Goal: Task Accomplishment & Management: Manage account settings

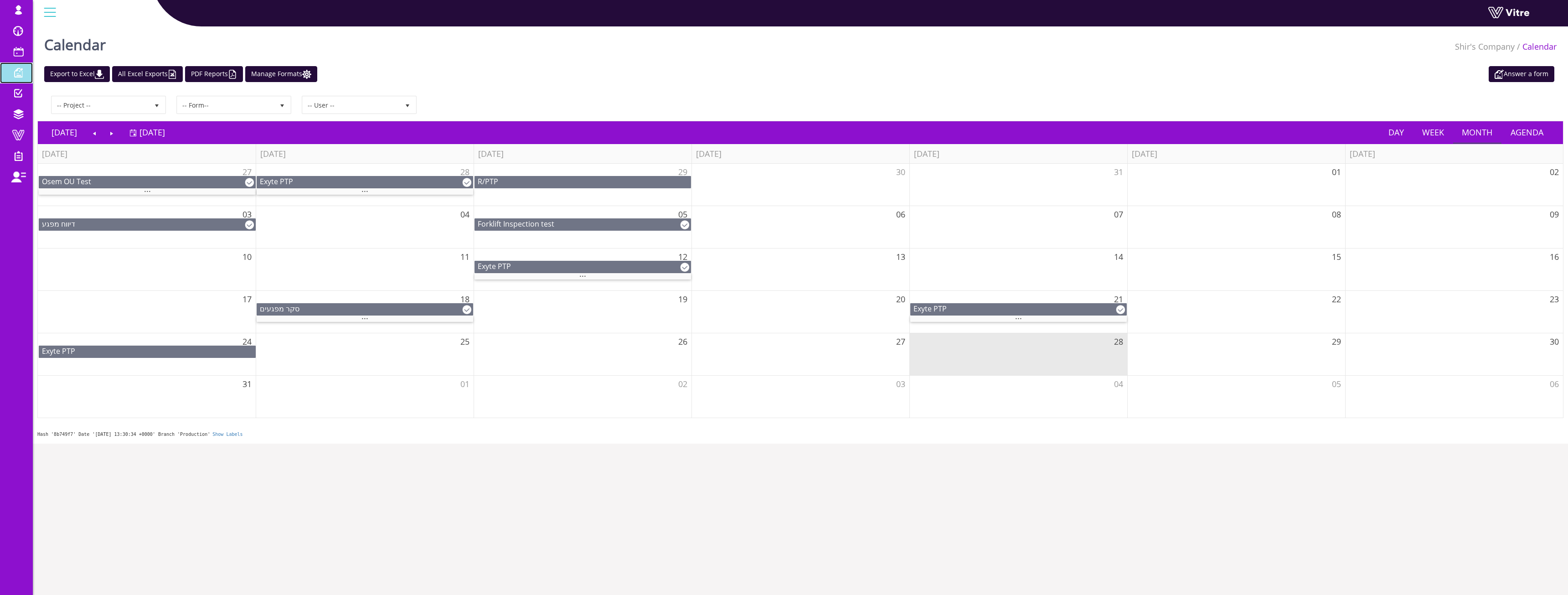
click at [23, 72] on span at bounding box center [18, 72] width 23 height 11
click at [21, 53] on span at bounding box center [18, 52] width 23 height 11
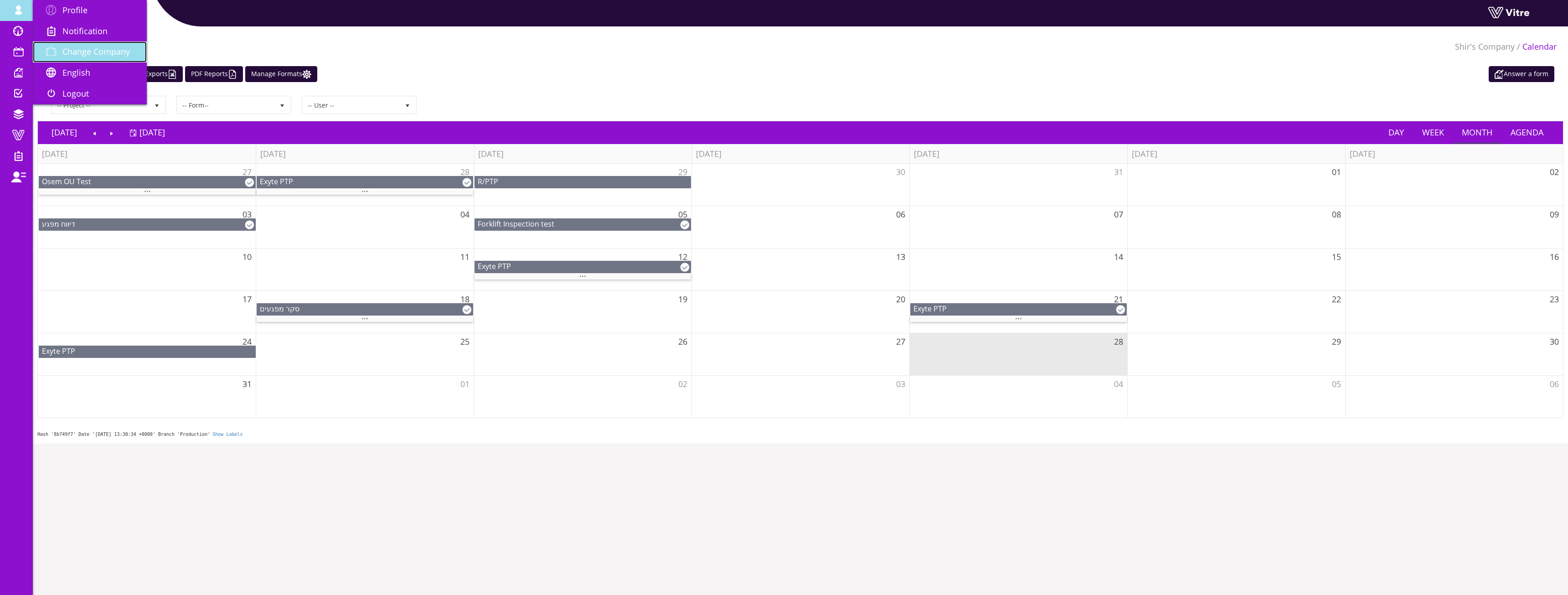
click at [83, 56] on span "Change Company" at bounding box center [96, 52] width 68 height 11
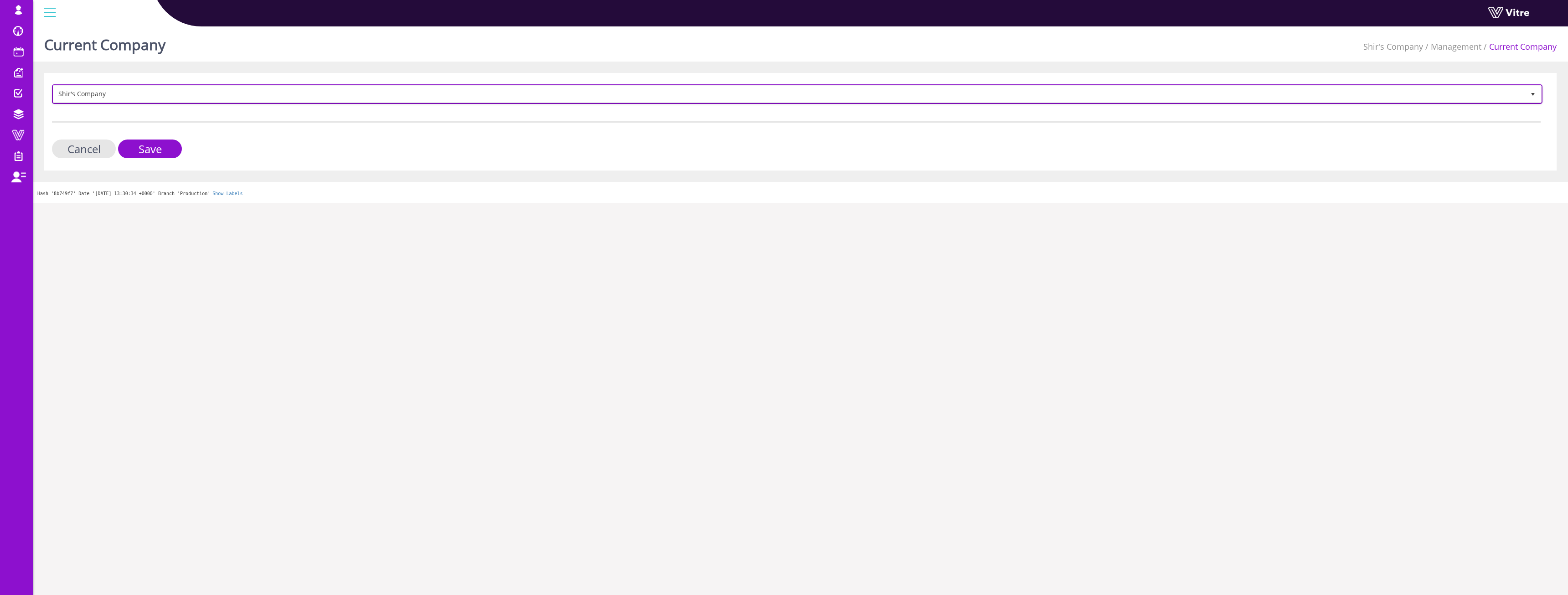
click at [220, 96] on span "Shir's Company" at bounding box center [789, 94] width 1471 height 16
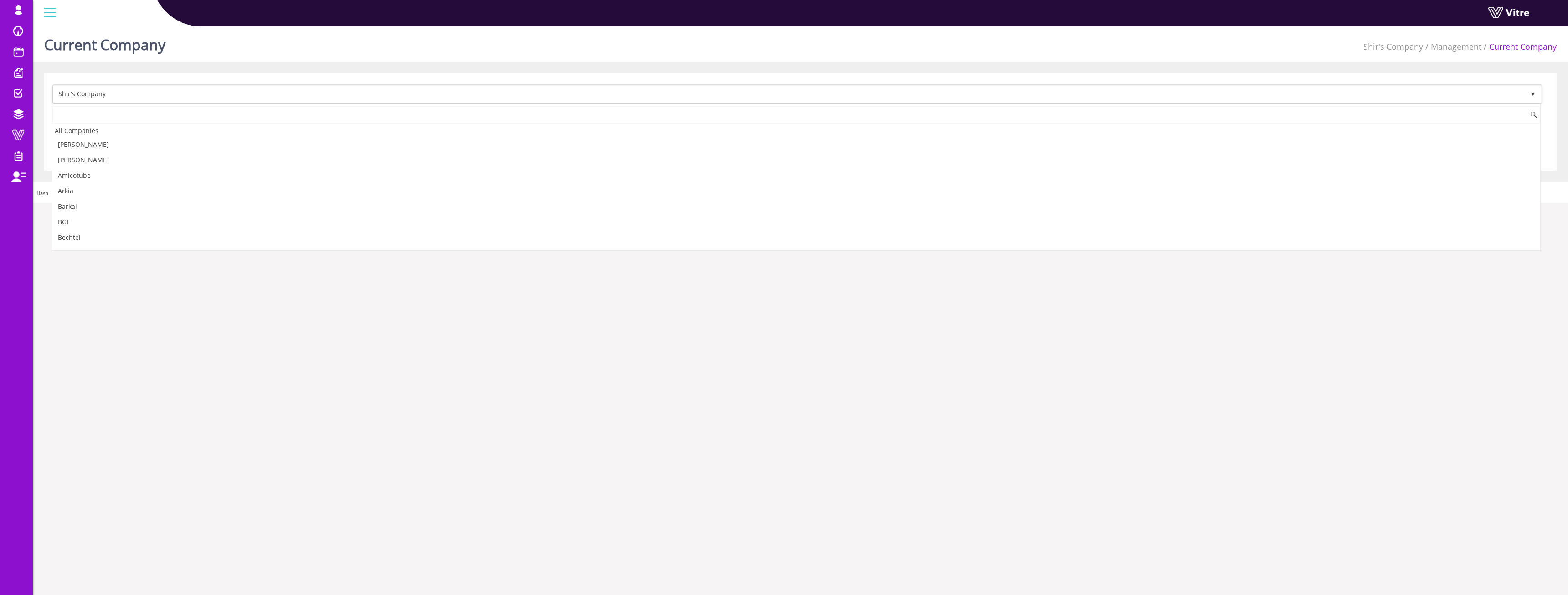
scroll to position [1036, 0]
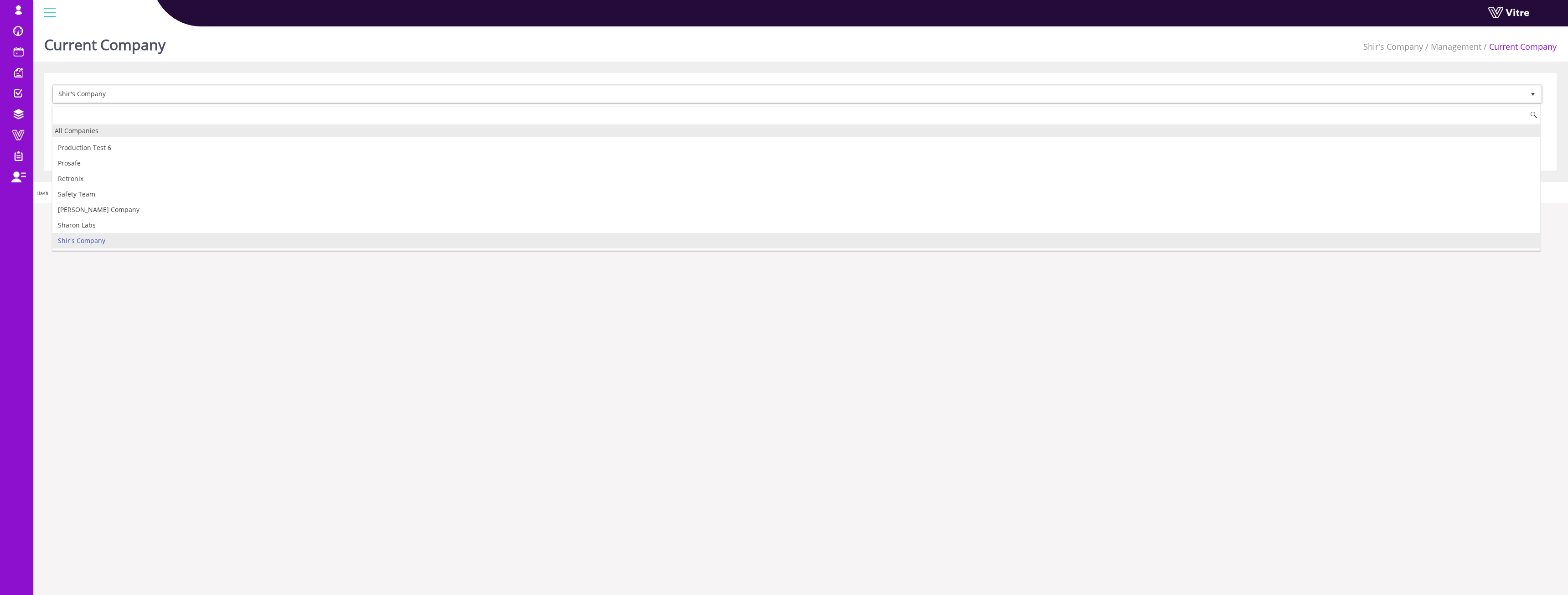
click at [116, 130] on div "All Companies" at bounding box center [796, 130] width 1488 height 12
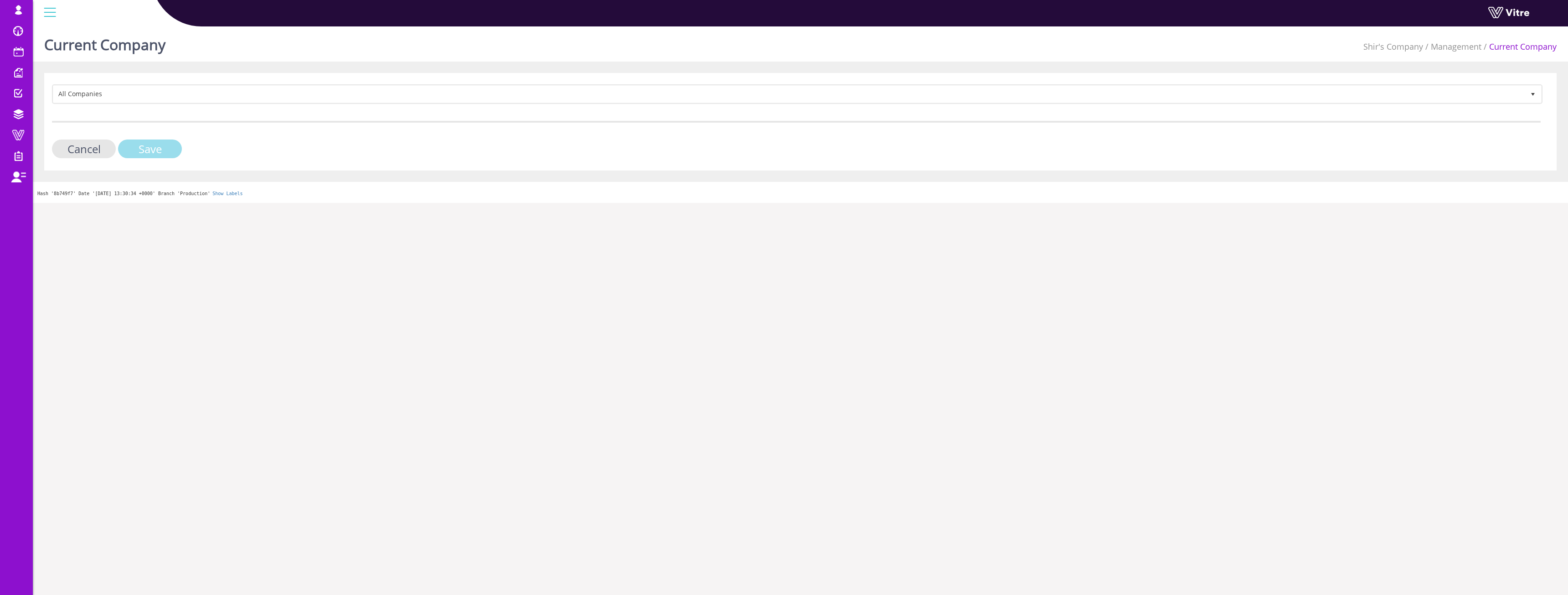
click at [172, 148] on input "Save" at bounding box center [150, 149] width 64 height 19
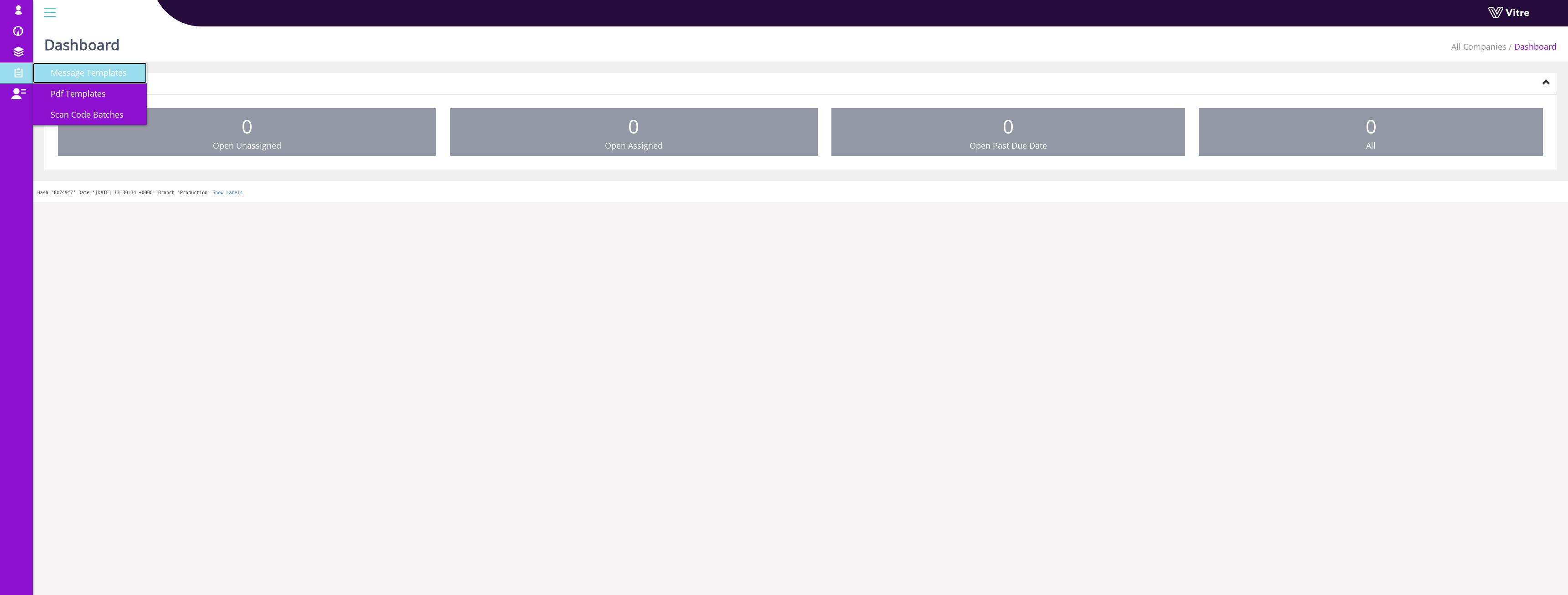
click at [76, 74] on span "Message Templates" at bounding box center [83, 72] width 87 height 11
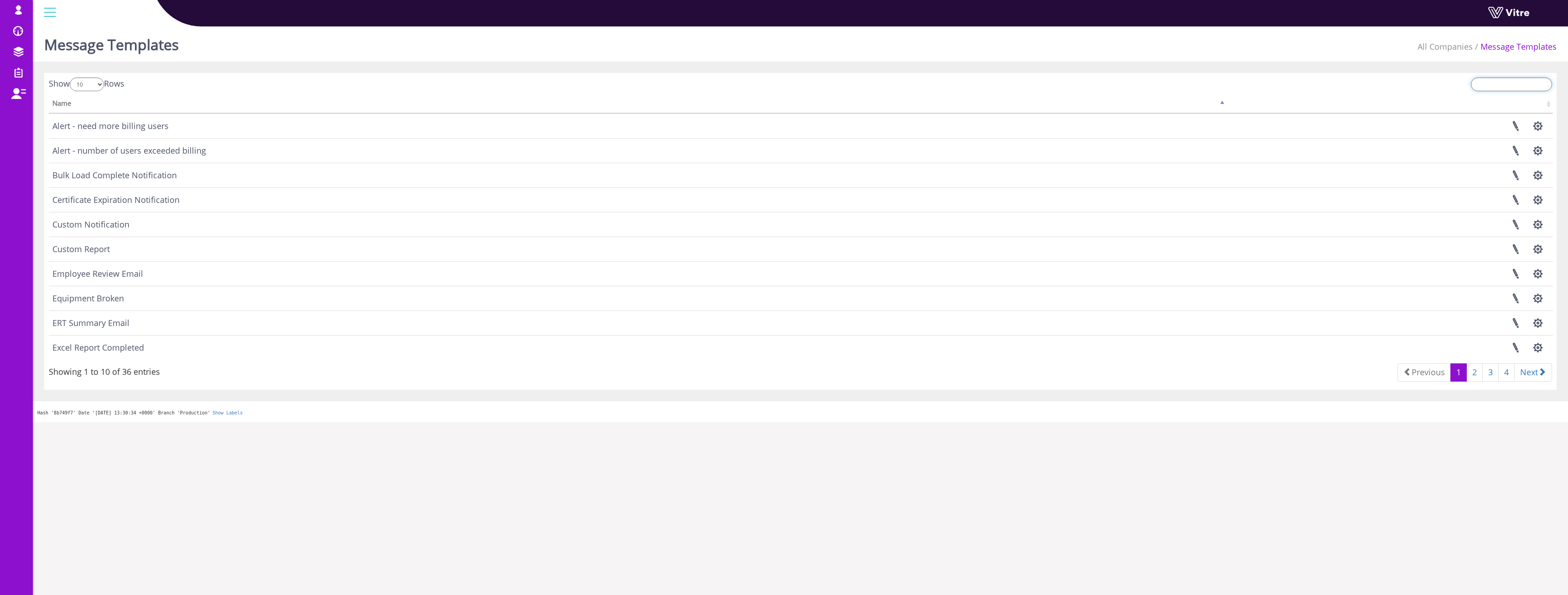
click at [1505, 86] on input "search" at bounding box center [1511, 84] width 81 height 13
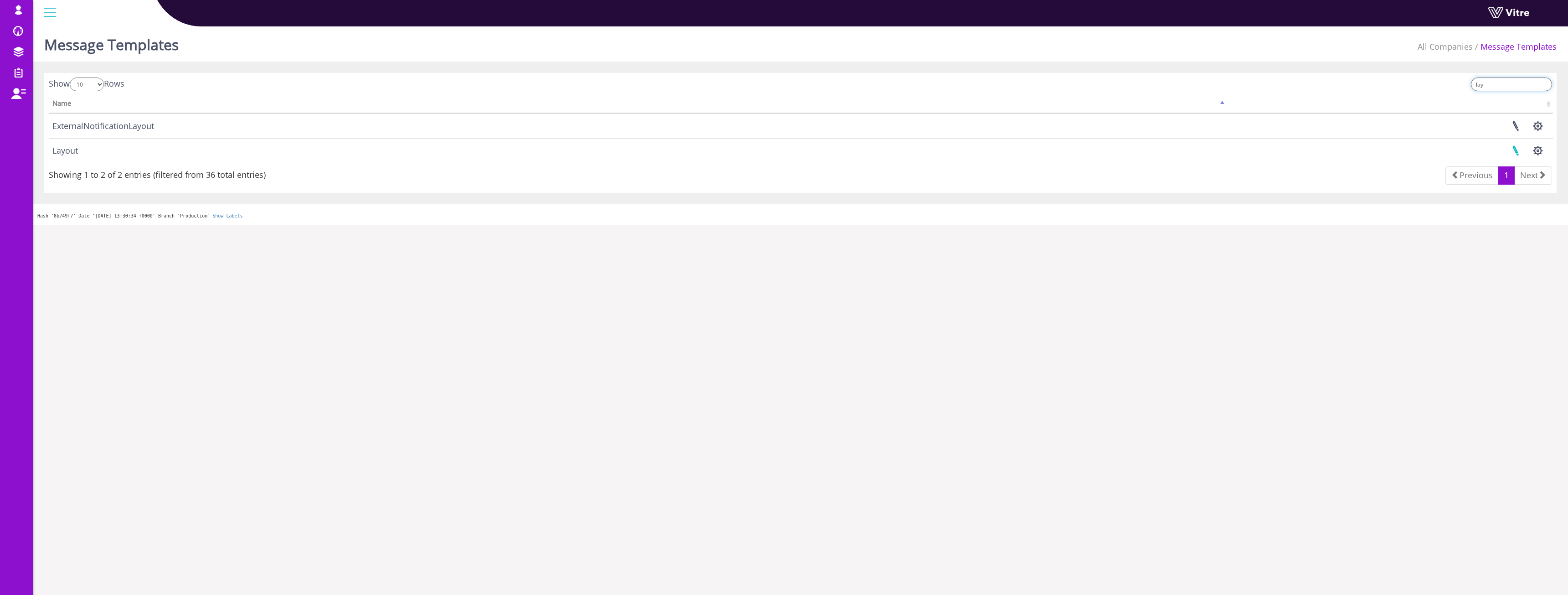
type input "lay"
click at [1516, 152] on link at bounding box center [1515, 151] width 23 height 24
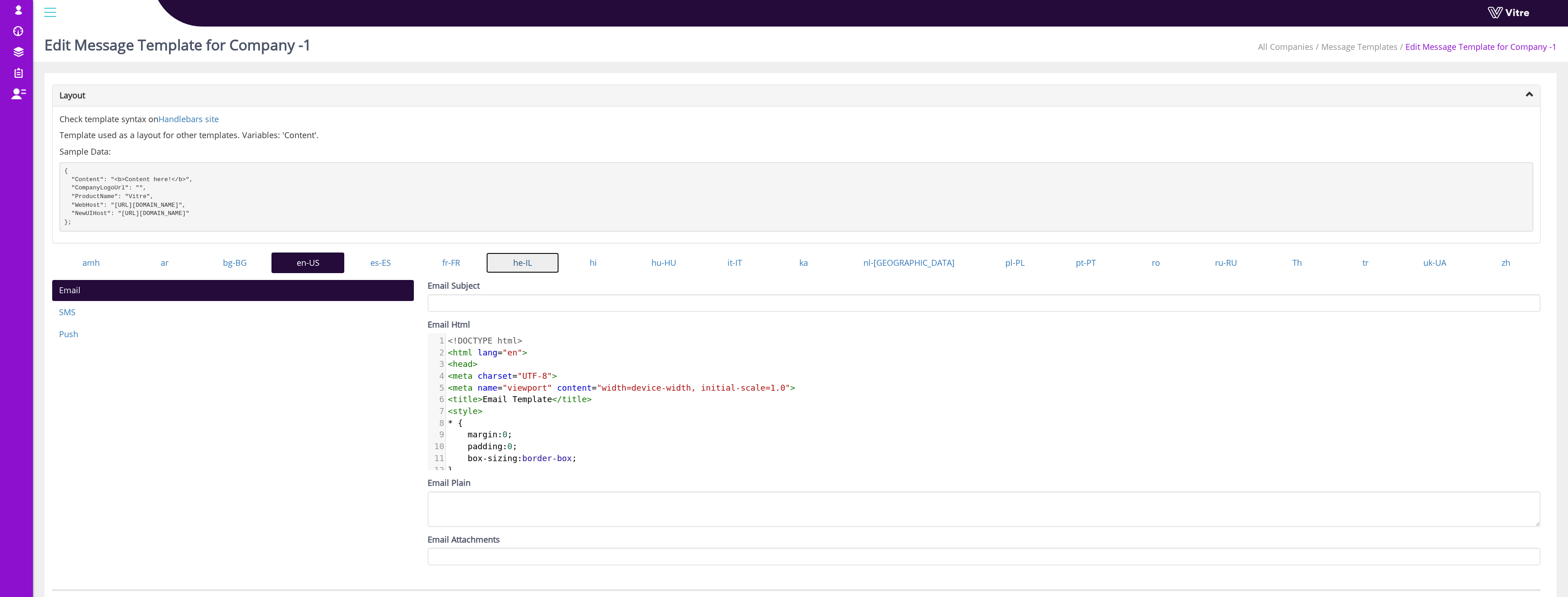
click at [550, 274] on link "he-IL" at bounding box center [522, 263] width 73 height 21
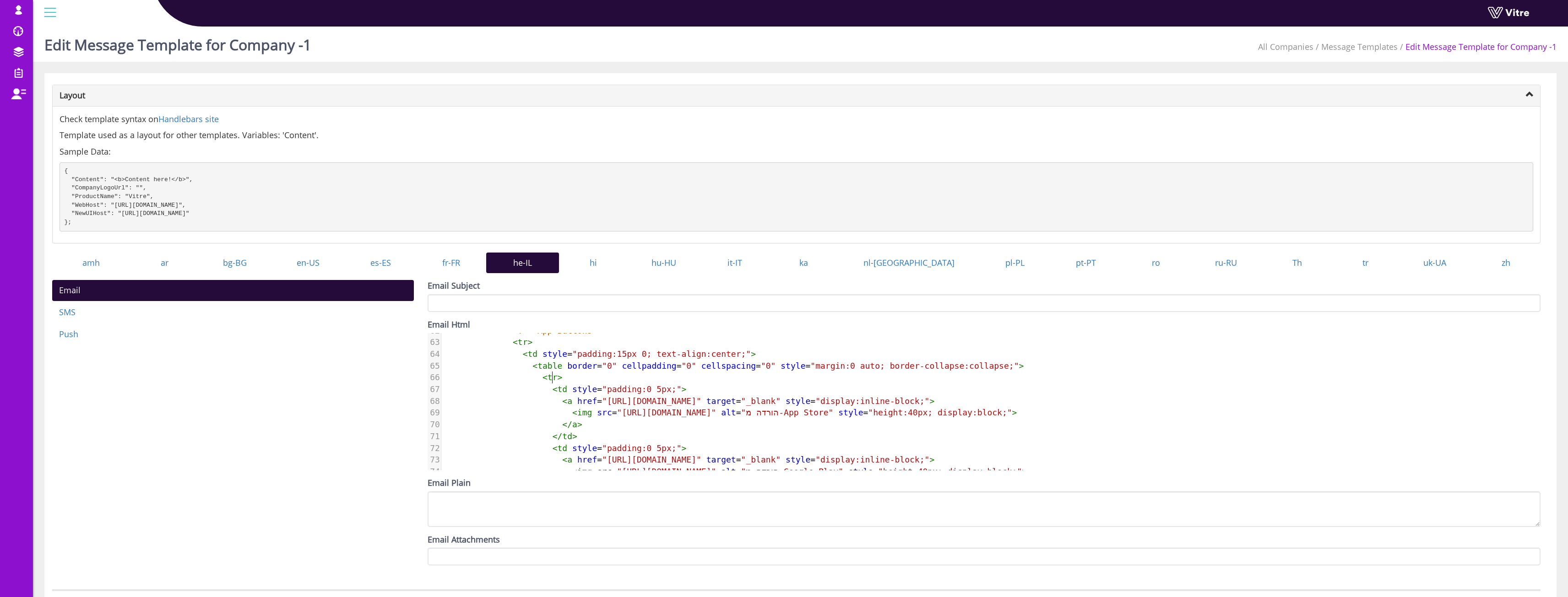
click at [1012, 384] on pre "< tr >" at bounding box center [1396, 377] width 1909 height 12
type textarea "<!LOREMIP dolo> <sita cons="ad" eli="sed"> <doei> <temp incidid="UTL-8"> <etdo …"
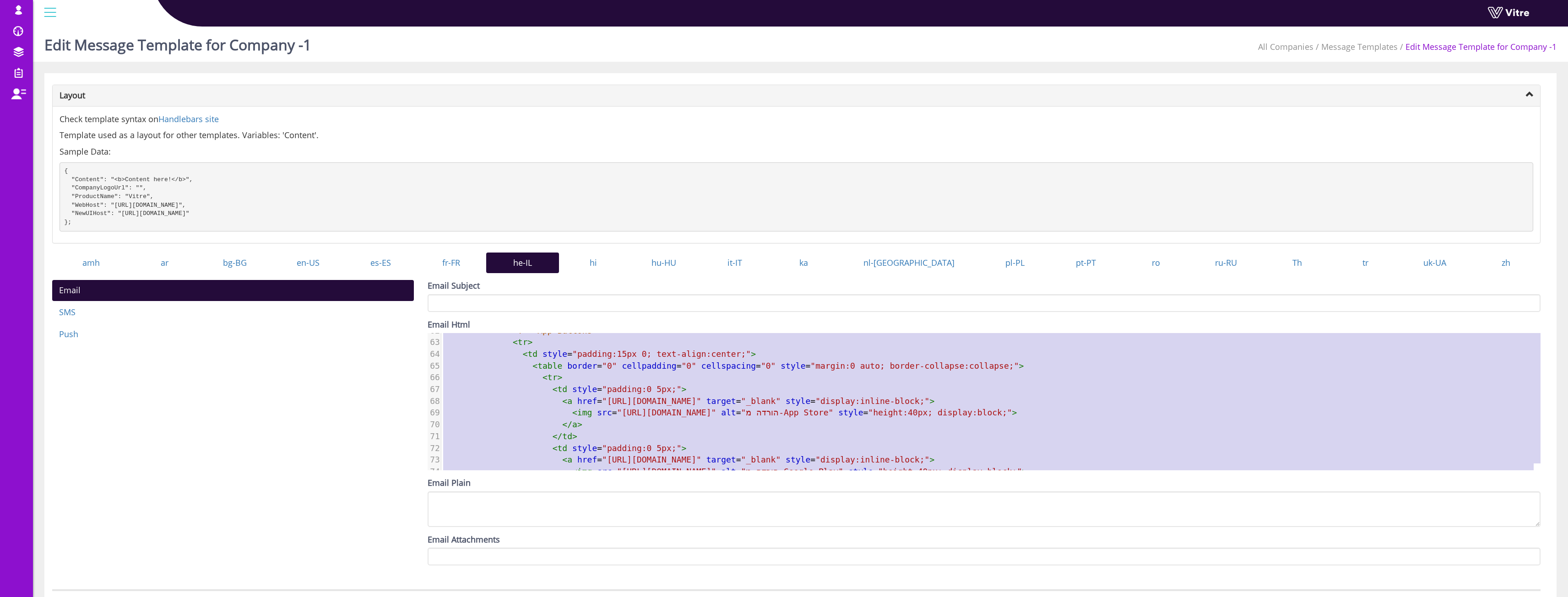
click at [885, 406] on span "< a href = "[URL][DOMAIN_NAME]" target = "_blank" style = "display:inline-block…" at bounding box center [689, 401] width 491 height 10
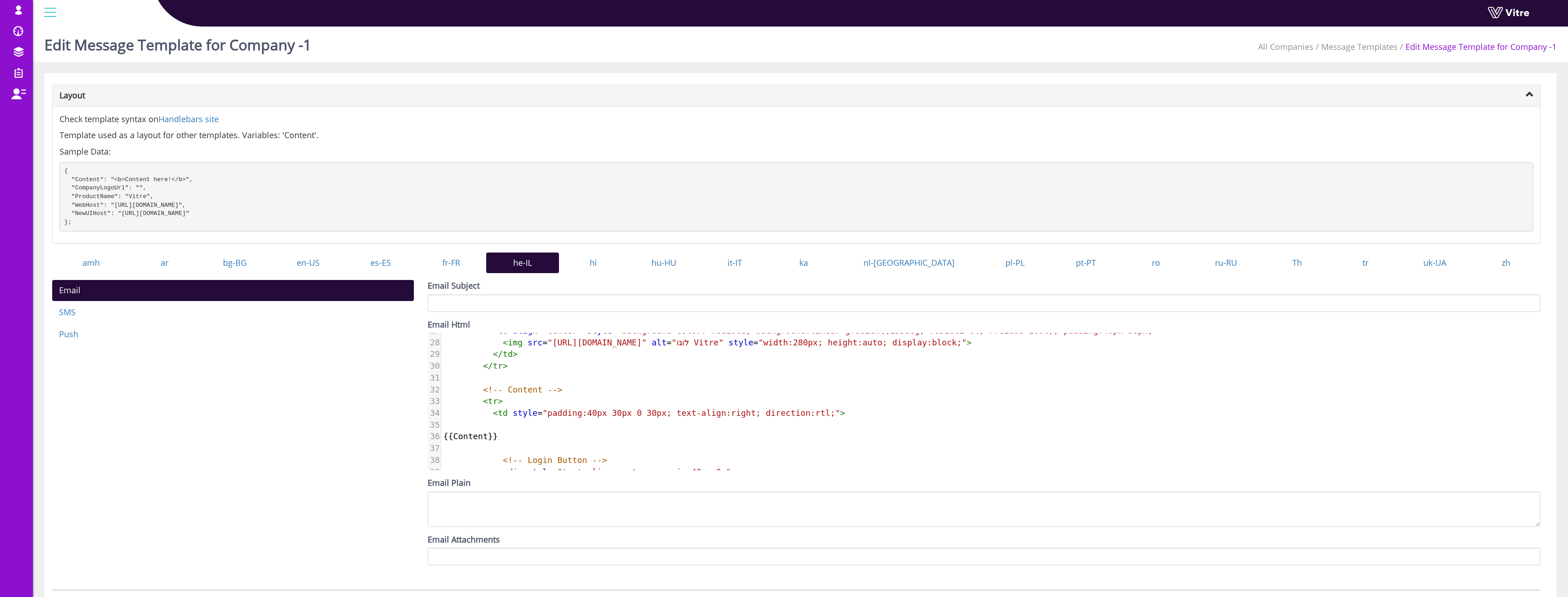
scroll to position [289, 0]
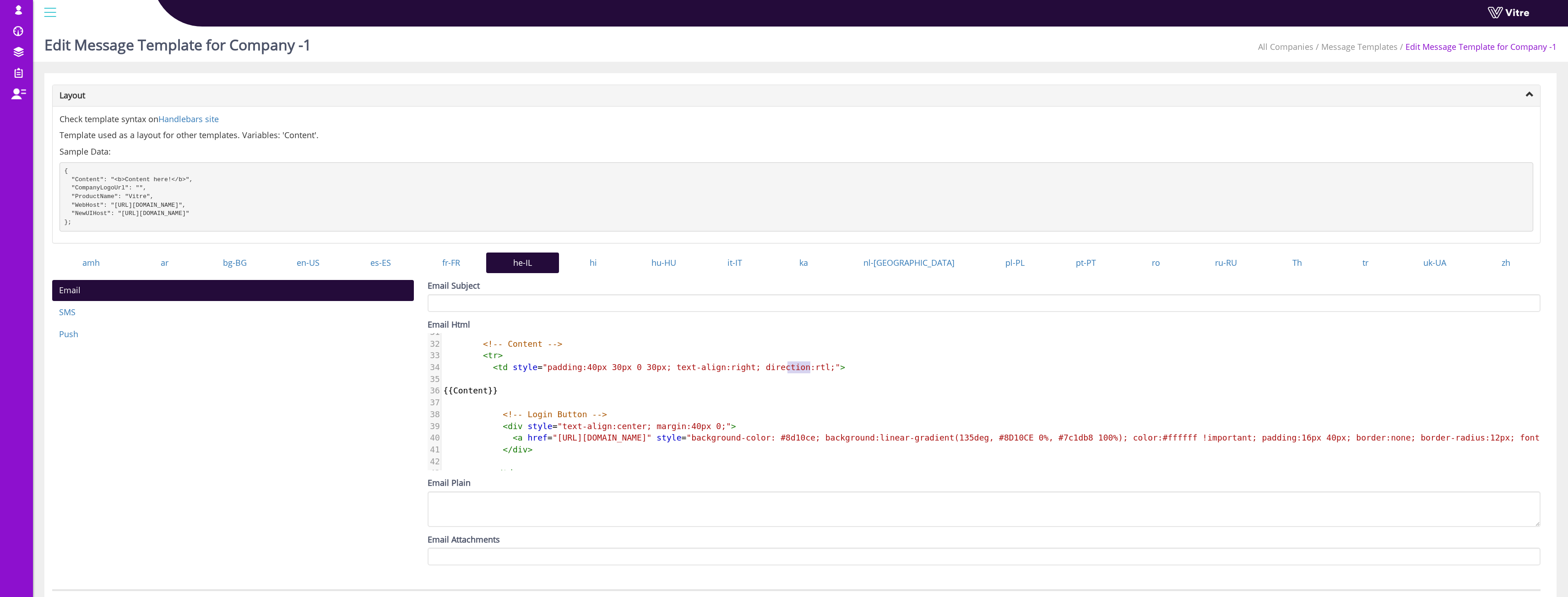
type textarea "padding:40px 30px 0 30px; text-align:right; direction:rtl;">"
type textarea "<td style="padding:40px 30px 0 30px; text-align:right; direction:rtl;">"
drag, startPoint x: 824, startPoint y: 376, endPoint x: 361, endPoint y: 379, distance: 463.0
click at [361, 379] on div "Email SMS Push Email Subject Email Html <td style="padding:40px 30px 0 30px; te…" at bounding box center [796, 426] width 1502 height 293
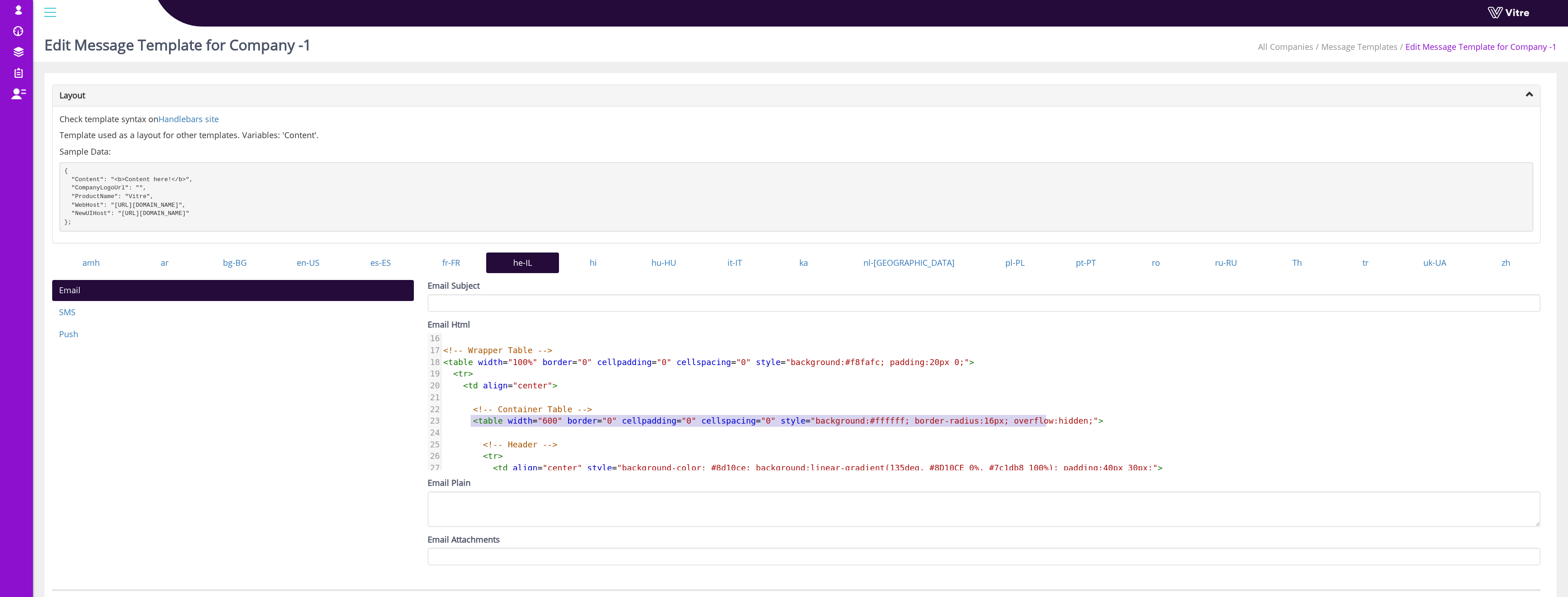
type textarea "<table width="600" border="0" cellpadding="0" cellspacing="0" style="background…"
drag, startPoint x: 1051, startPoint y: 429, endPoint x: 402, endPoint y: 429, distance: 649.0
click at [402, 429] on div "Email SMS Push Email Subject Email Html <table width="600" border="0" cellpaddi…" at bounding box center [796, 426] width 1502 height 293
paste textarea
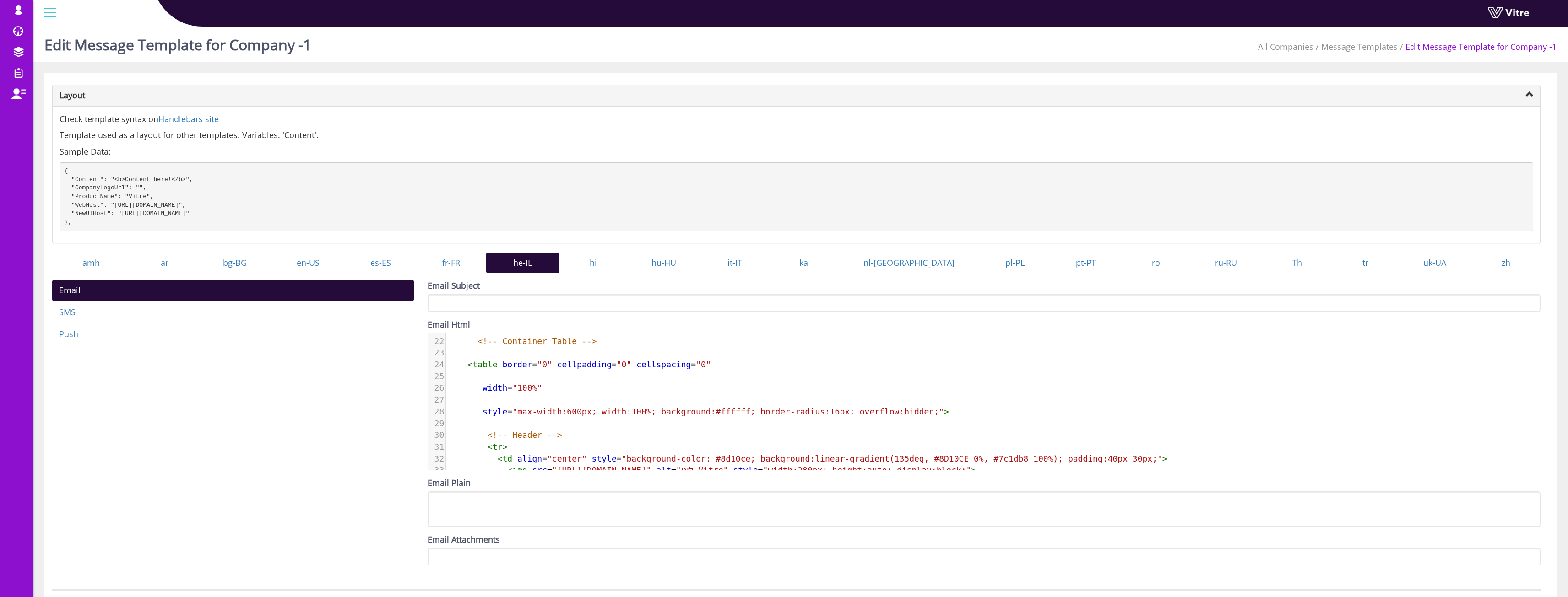
click at [511, 383] on pre "​" at bounding box center [1400, 376] width 1909 height 12
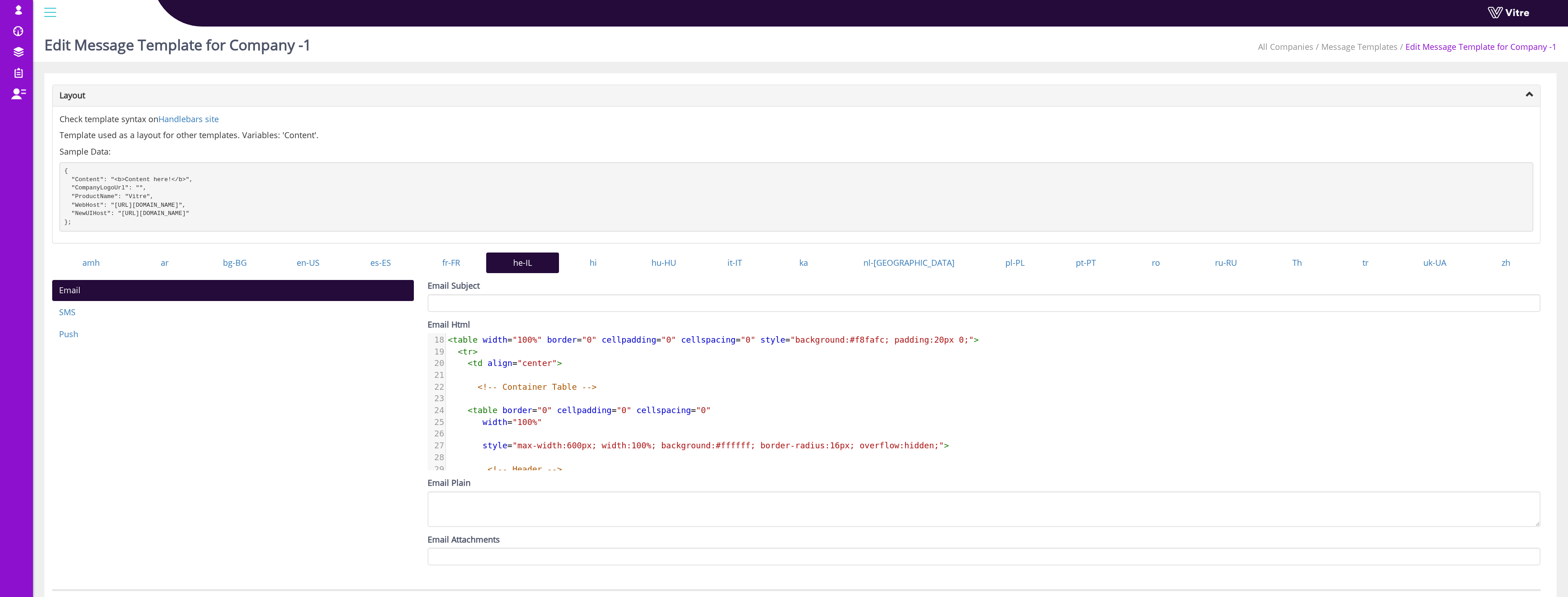
click at [501, 440] on pre "​" at bounding box center [1400, 433] width 1909 height 12
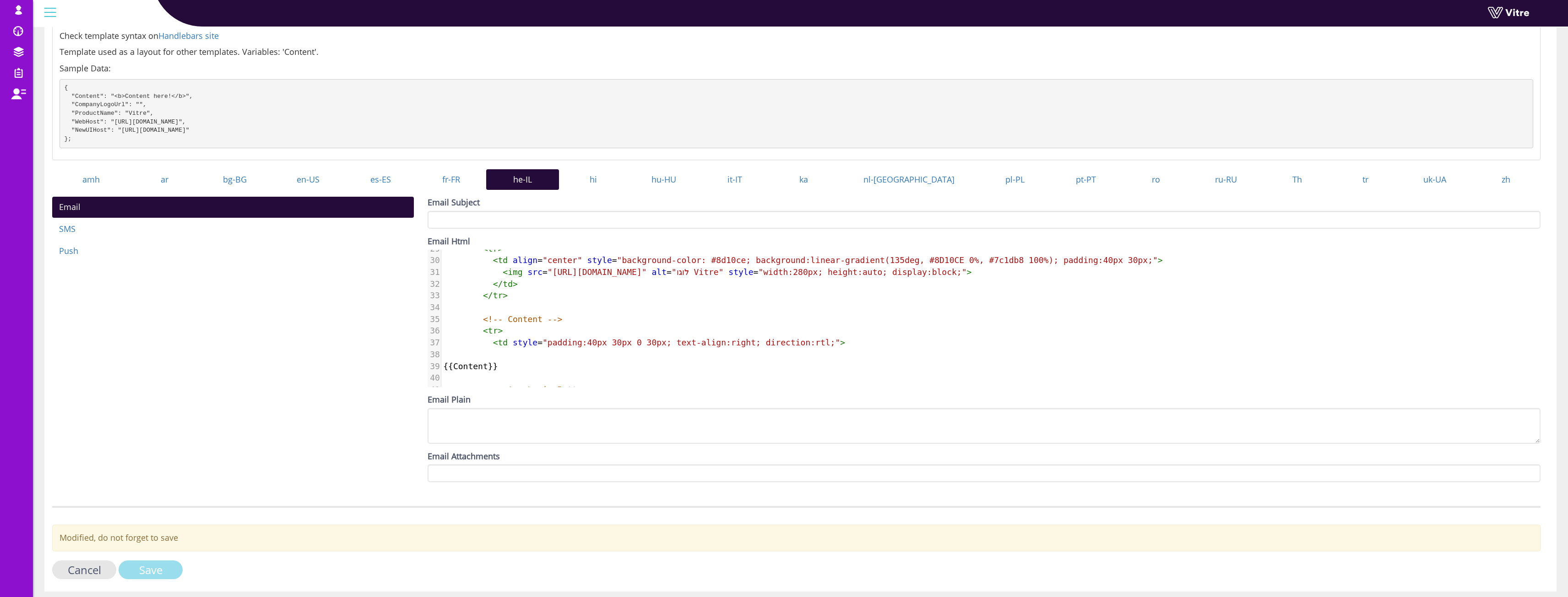
click at [152, 546] on form "Layout Check template syntax on Handlebars site Template used as a layout for o…" at bounding box center [796, 293] width 1488 height 585
click at [199, 501] on form "Layout Check template syntax on Handlebars site Template used as a layout for o…" at bounding box center [796, 293] width 1488 height 585
click at [149, 575] on input "Save" at bounding box center [150, 570] width 64 height 19
